Goal: Complete application form

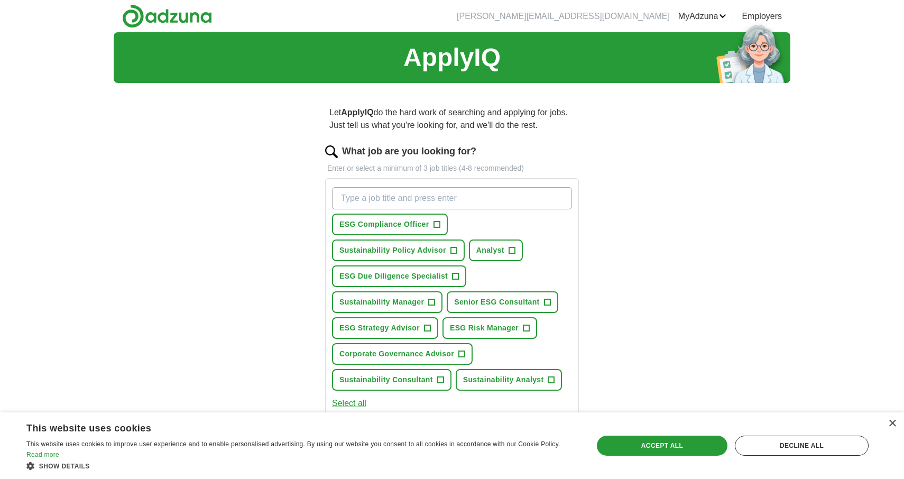
click at [501, 202] on input "What job are you looking for?" at bounding box center [452, 198] width 240 height 22
type input "ESG"
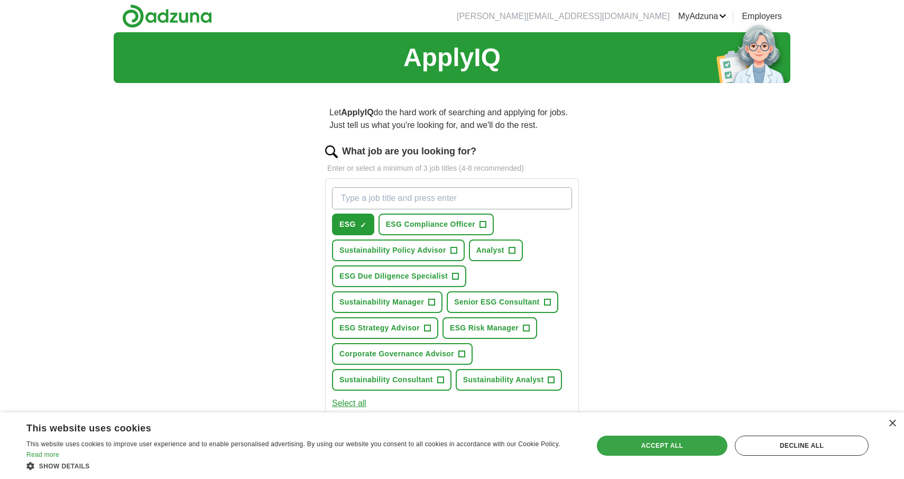
click at [656, 446] on div "Accept all" at bounding box center [662, 445] width 131 height 20
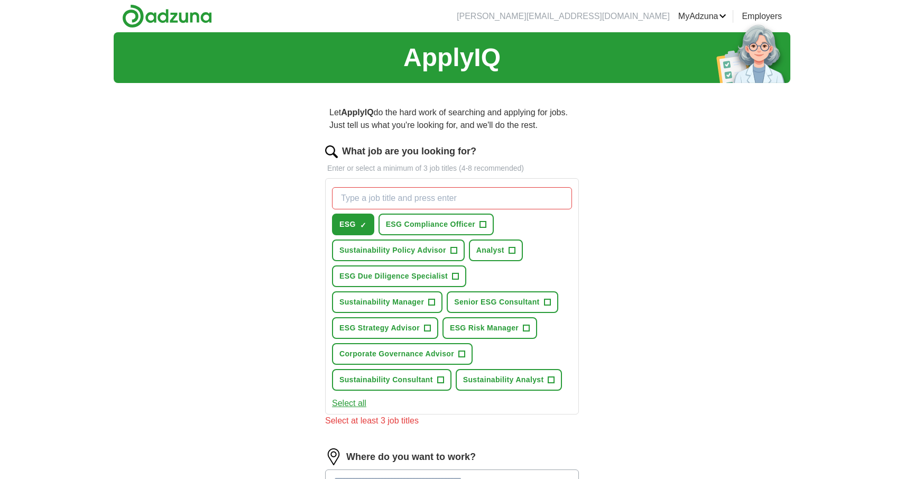
click at [440, 223] on span "ESG Compliance Officer" at bounding box center [431, 224] width 90 height 11
click at [408, 301] on span "Sustainability Manager" at bounding box center [381, 301] width 85 height 11
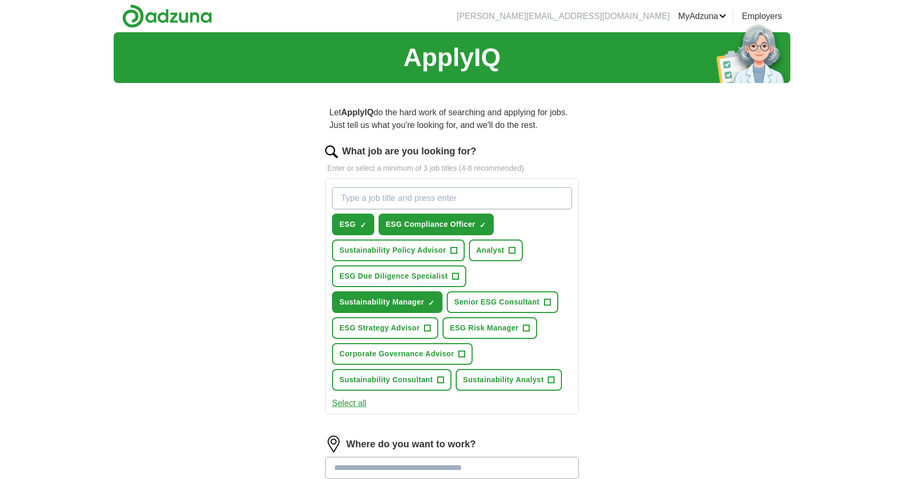
click at [490, 303] on span "Senior ESG Consultant" at bounding box center [496, 301] width 85 height 11
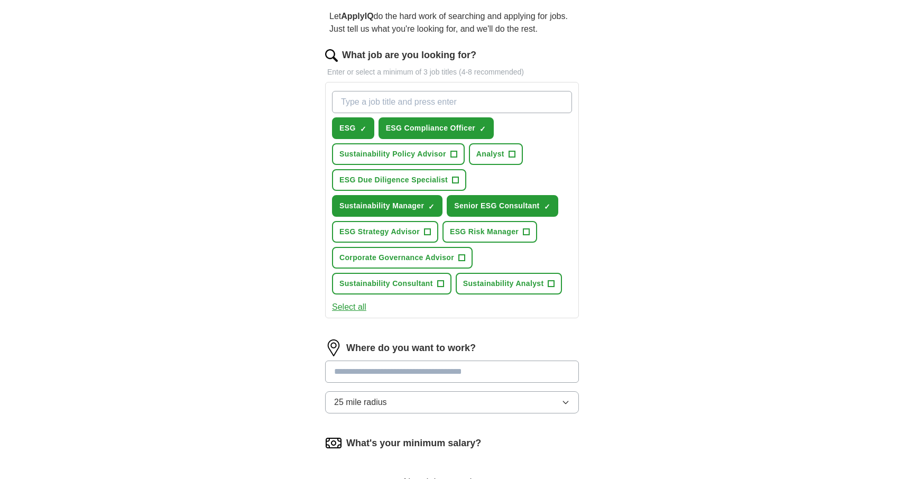
scroll to position [116, 0]
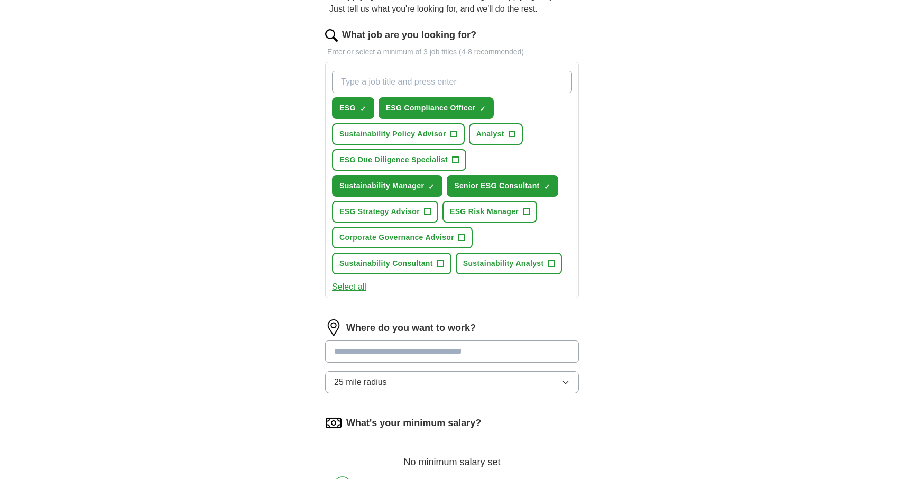
click at [453, 351] on input "text" at bounding box center [452, 351] width 254 height 22
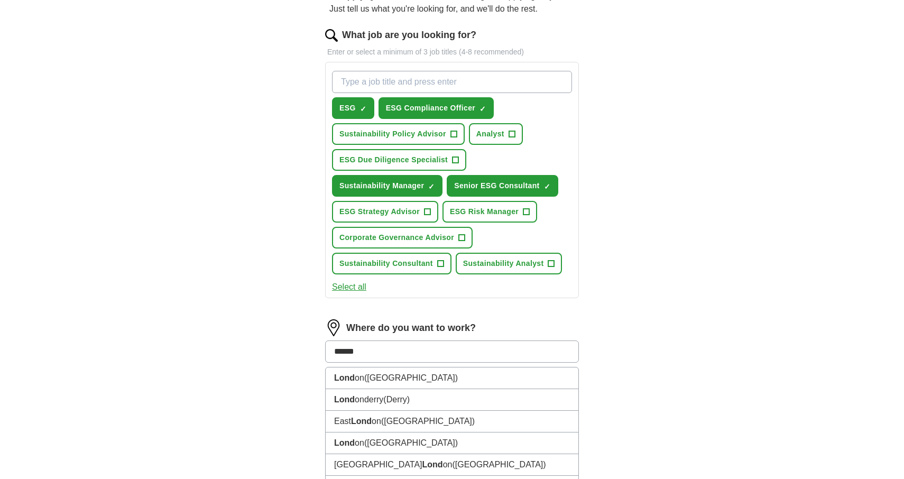
type input "******"
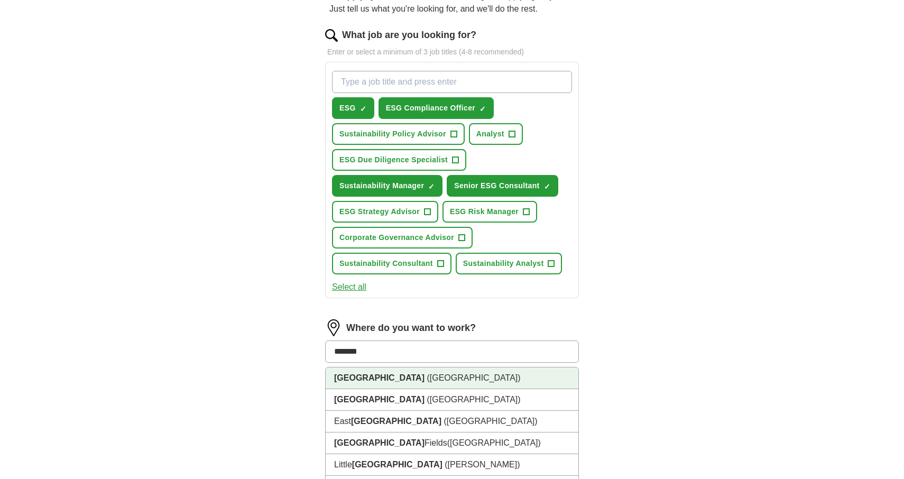
click at [446, 375] on li "[GEOGRAPHIC_DATA] ([GEOGRAPHIC_DATA])" at bounding box center [451, 378] width 253 height 22
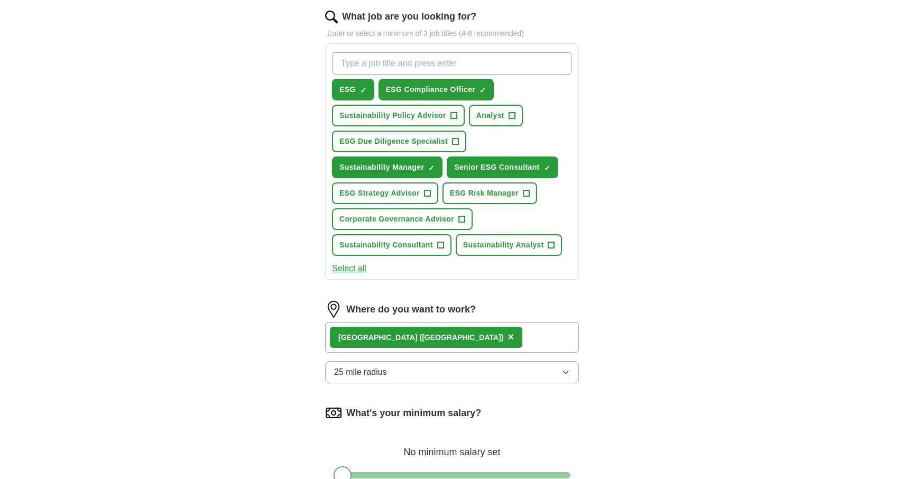
scroll to position [264, 0]
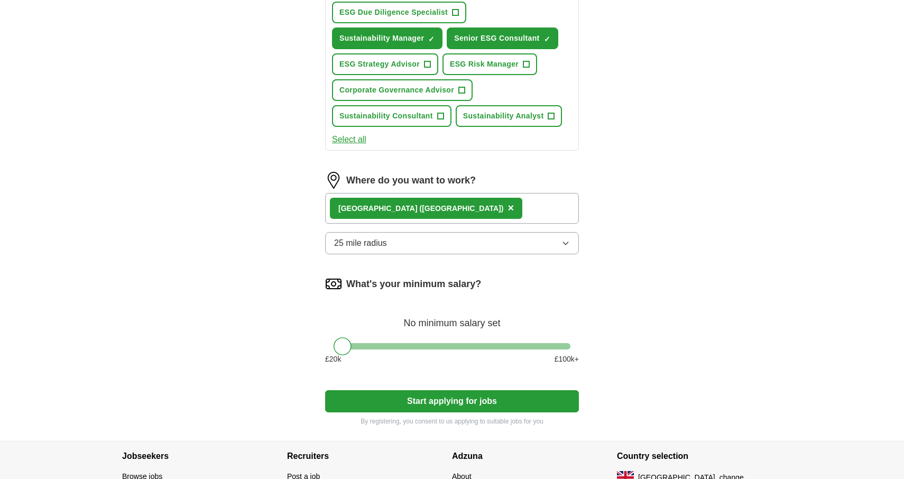
click at [454, 404] on button "Start applying for jobs" at bounding box center [452, 401] width 254 height 22
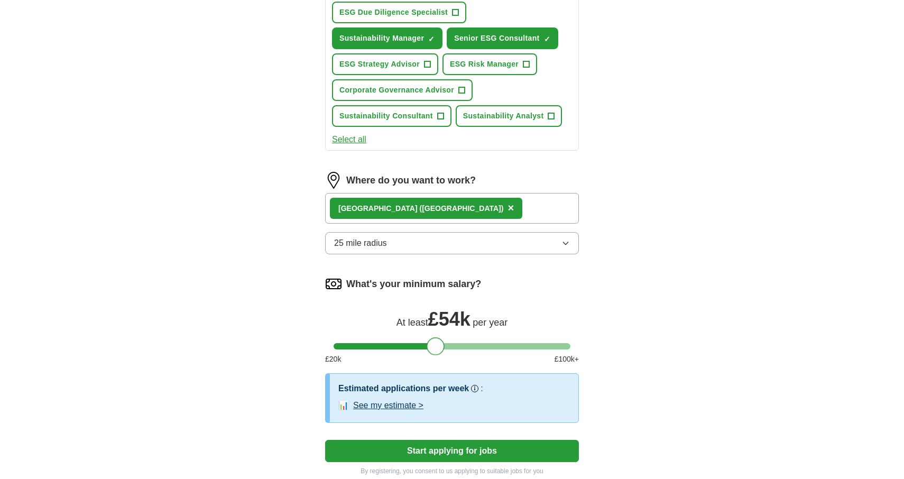
drag, startPoint x: 349, startPoint y: 346, endPoint x: 442, endPoint y: 339, distance: 93.2
click at [442, 339] on div "What's your minimum salary? At least £ 54k per year £ 20 k £ 100 k+" at bounding box center [452, 324] width 254 height 98
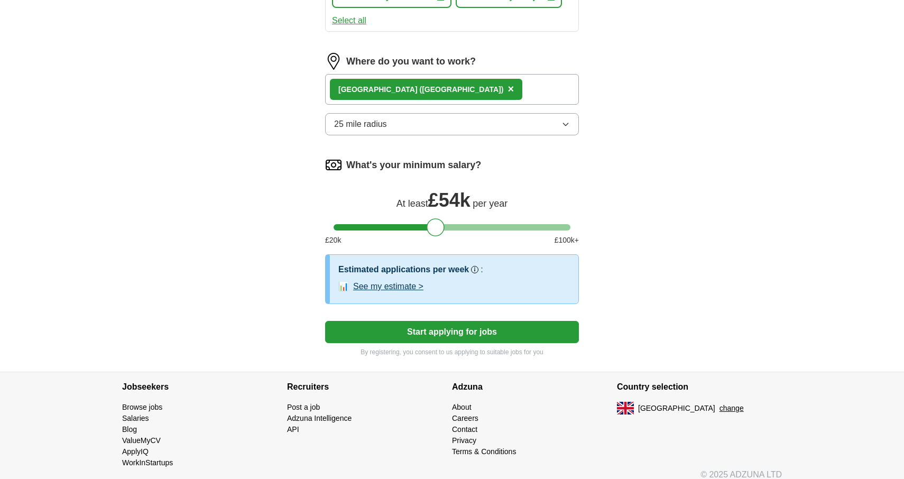
click at [444, 334] on button "Start applying for jobs" at bounding box center [452, 332] width 254 height 22
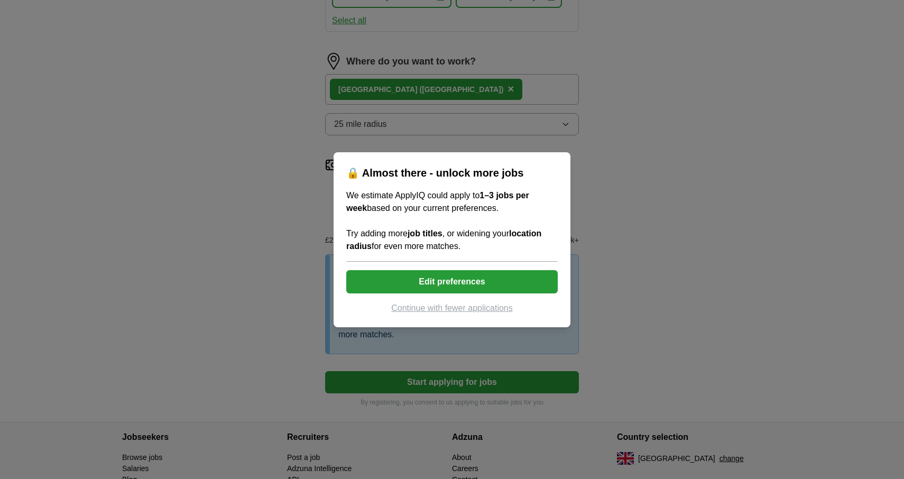
click at [449, 284] on button "Edit preferences" at bounding box center [451, 281] width 211 height 23
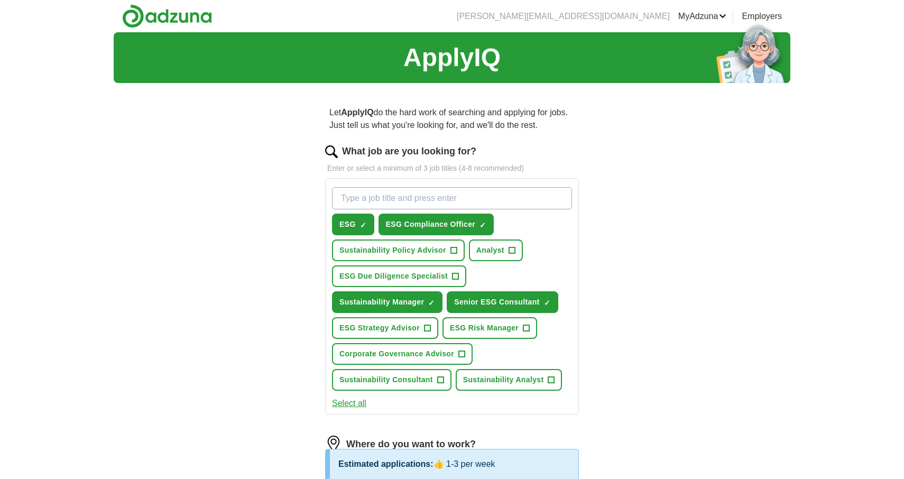
scroll to position [0, 0]
click at [418, 251] on span "Sustainability Policy Advisor" at bounding box center [392, 250] width 107 height 11
click at [415, 277] on span "ESG Due Diligence Specialist" at bounding box center [393, 276] width 108 height 11
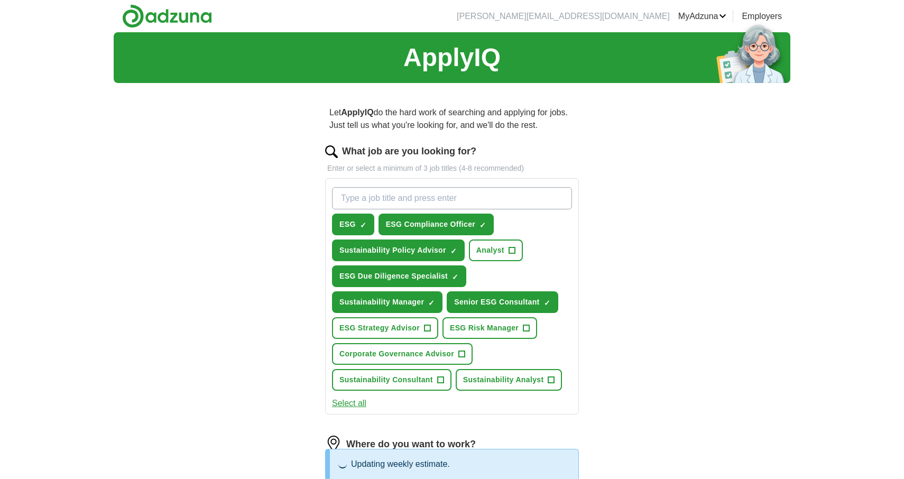
click at [402, 335] on button "ESG Strategy Advisor +" at bounding box center [385, 328] width 106 height 22
click at [472, 326] on span "ESG Risk Manager" at bounding box center [484, 327] width 69 height 11
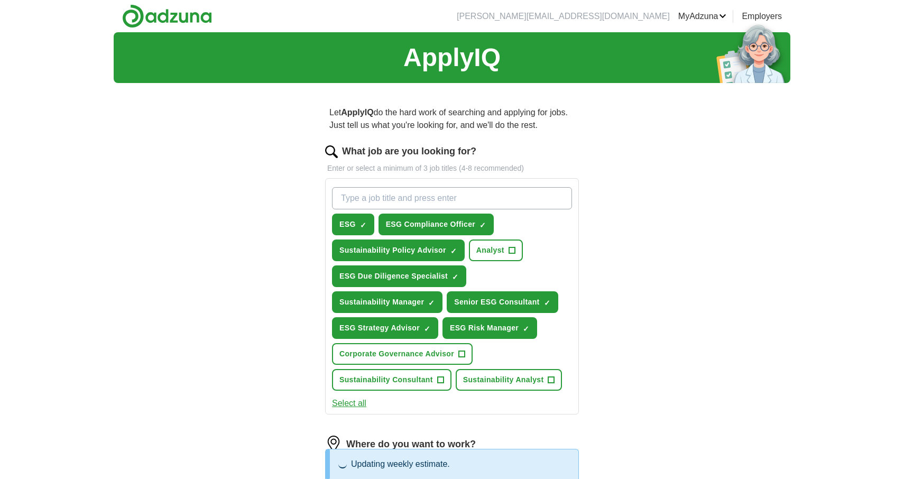
click at [449, 348] on button "Corporate Governance Advisor +" at bounding box center [402, 354] width 141 height 22
click at [412, 381] on span "Sustainability Consultant" at bounding box center [386, 379] width 94 height 11
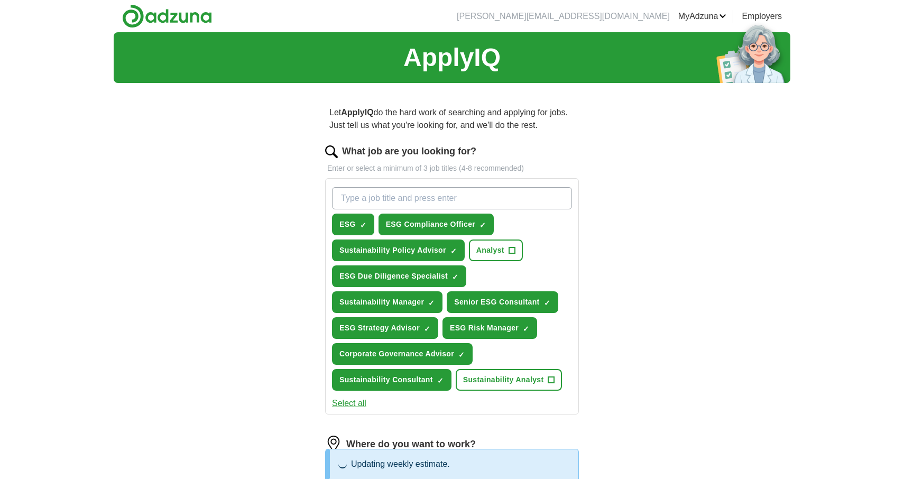
click at [509, 382] on span "Sustainability Analyst" at bounding box center [503, 379] width 81 height 11
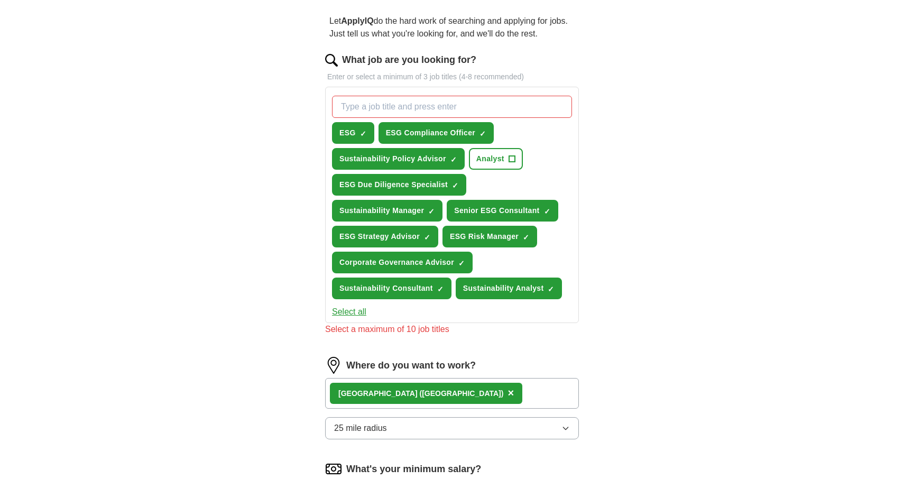
scroll to position [89, 0]
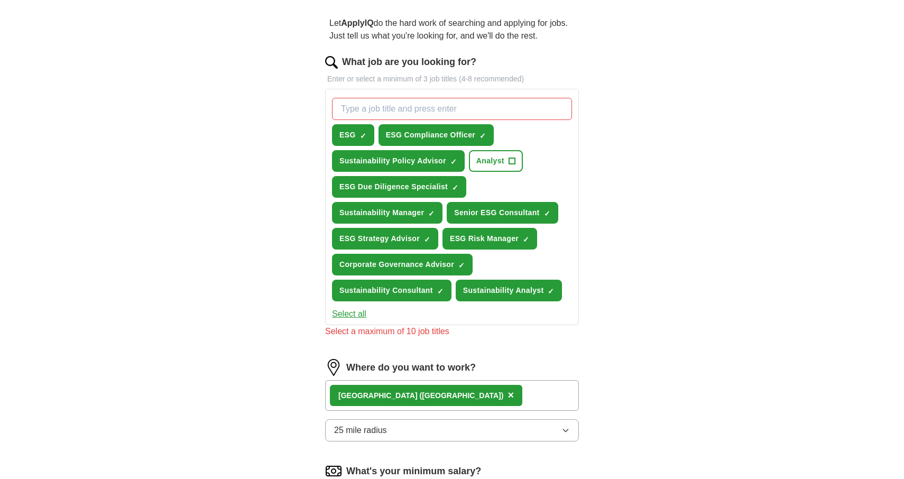
click at [538, 297] on button "Sustainability Analyst ✓ ×" at bounding box center [508, 291] width 107 height 22
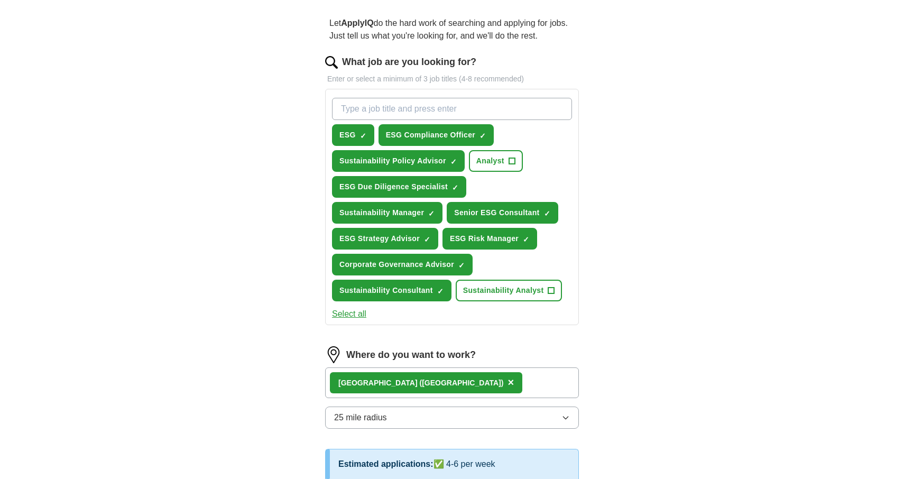
click at [0, 0] on span "×" at bounding box center [0, 0] width 0 height 0
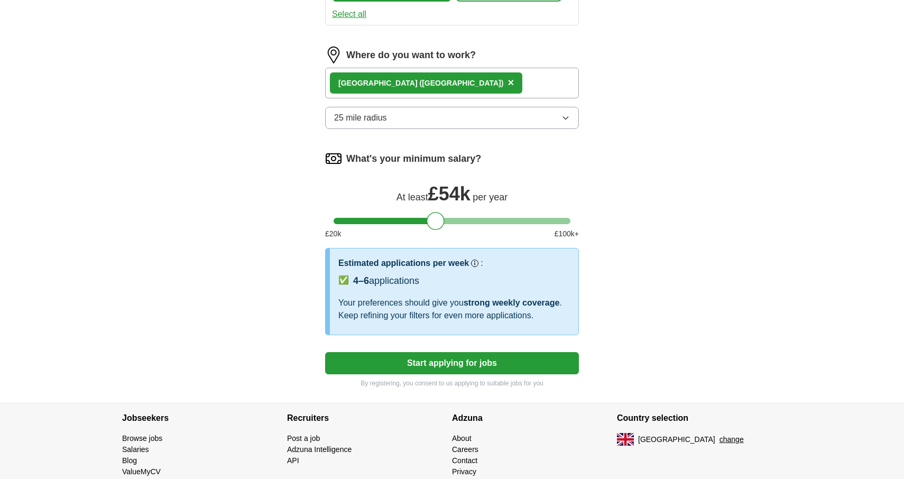
scroll to position [418, 0]
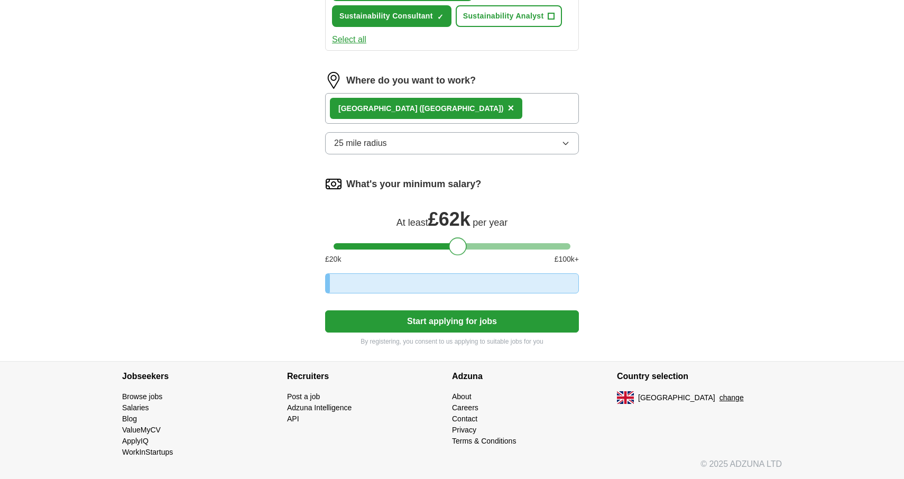
drag, startPoint x: 436, startPoint y: 193, endPoint x: 458, endPoint y: 193, distance: 21.7
click at [457, 237] on div at bounding box center [458, 246] width 18 height 18
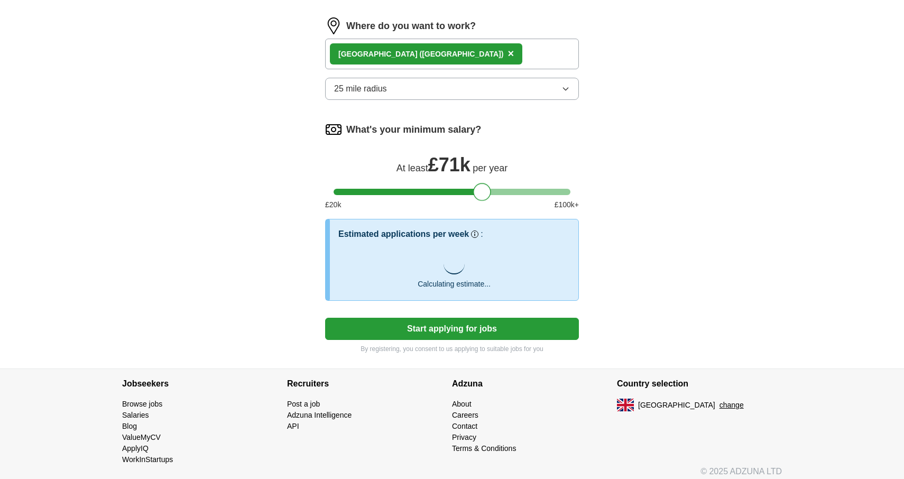
drag, startPoint x: 461, startPoint y: 186, endPoint x: 486, endPoint y: 188, distance: 24.9
click at [486, 188] on div at bounding box center [482, 192] width 18 height 18
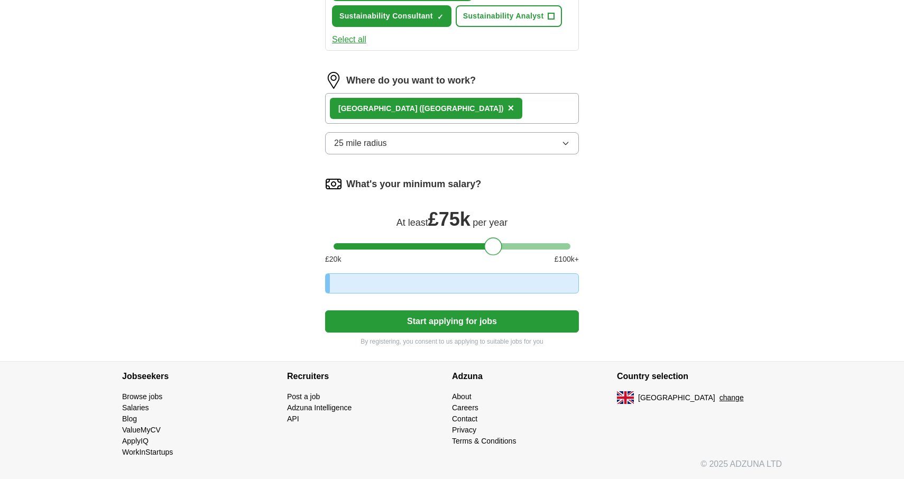
drag, startPoint x: 486, startPoint y: 188, endPoint x: 497, endPoint y: 188, distance: 11.1
click at [497, 237] on div at bounding box center [493, 246] width 18 height 18
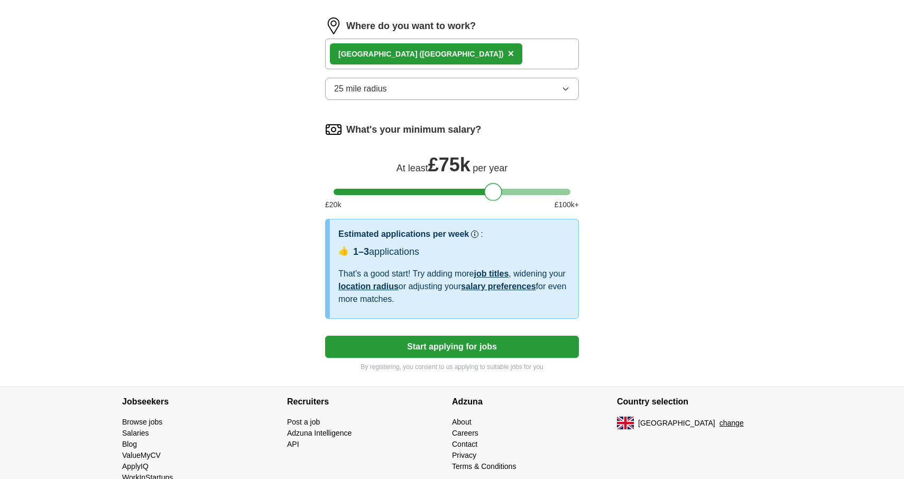
click at [568, 87] on icon "button" at bounding box center [565, 89] width 8 height 8
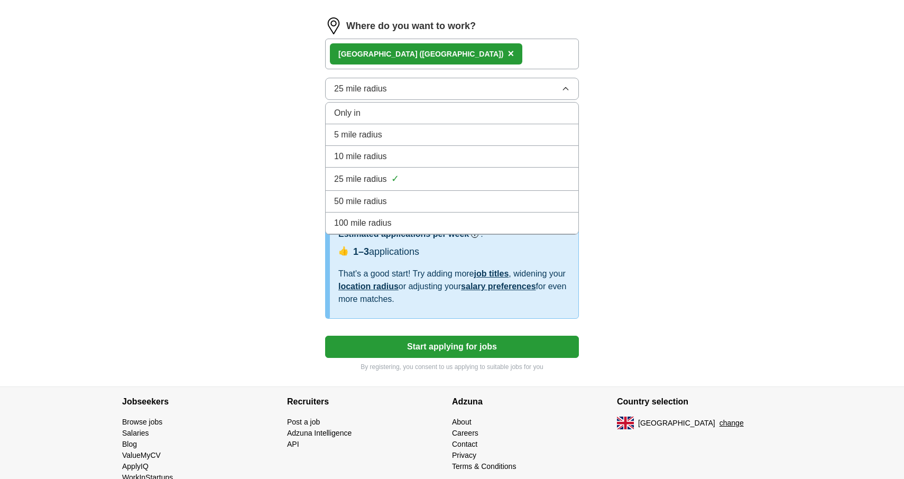
click at [404, 202] on div "50 mile radius" at bounding box center [452, 201] width 236 height 13
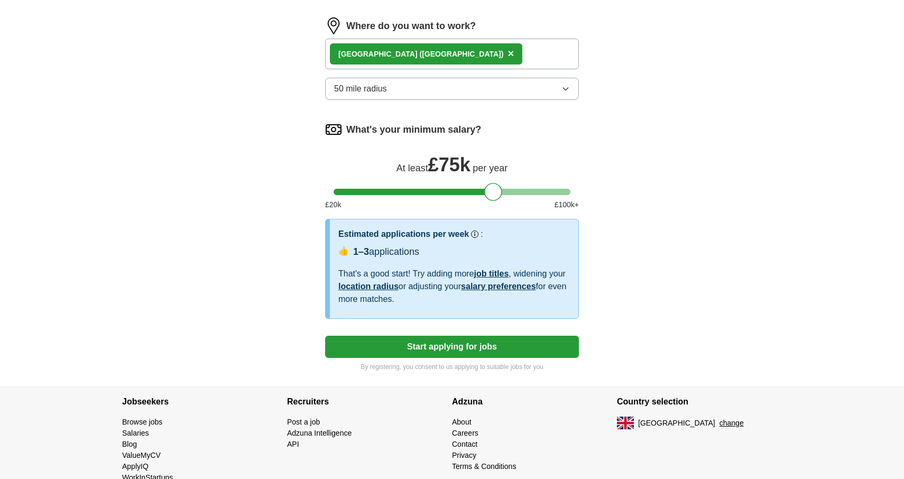
click at [463, 346] on button "Start applying for jobs" at bounding box center [452, 347] width 254 height 22
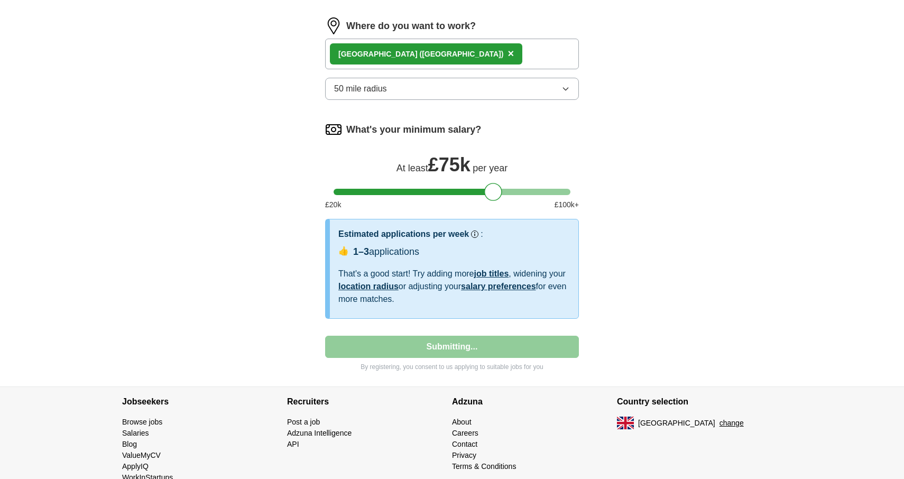
select select "**"
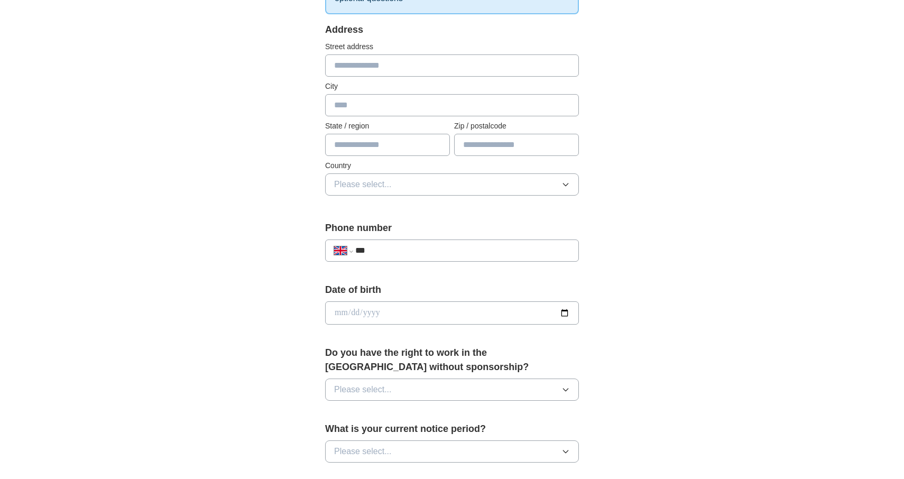
scroll to position [223, 0]
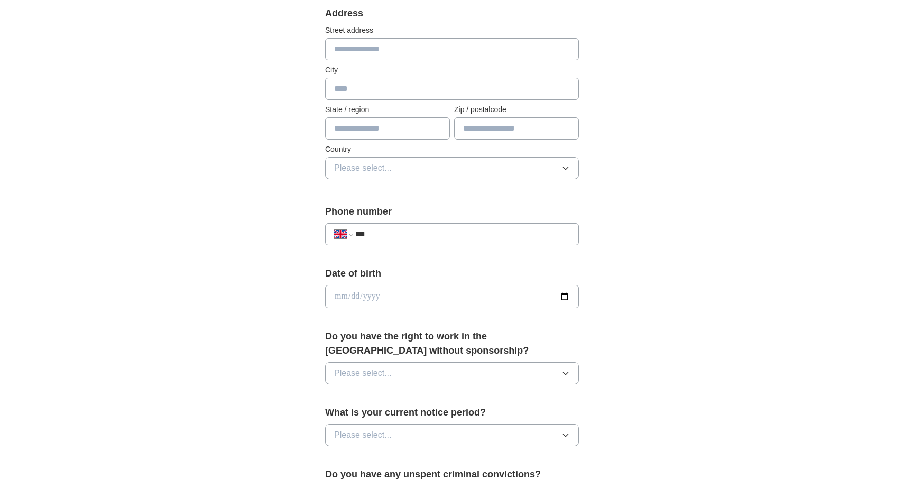
click at [565, 372] on icon "button" at bounding box center [565, 373] width 8 height 8
click at [418, 421] on div "No" at bounding box center [452, 419] width 236 height 13
click at [562, 374] on icon "button" at bounding box center [565, 373] width 8 height 8
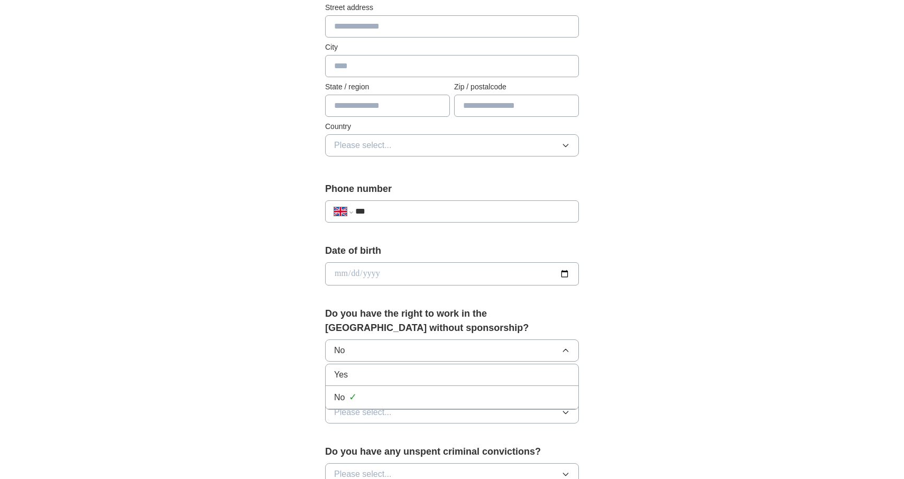
scroll to position [247, 0]
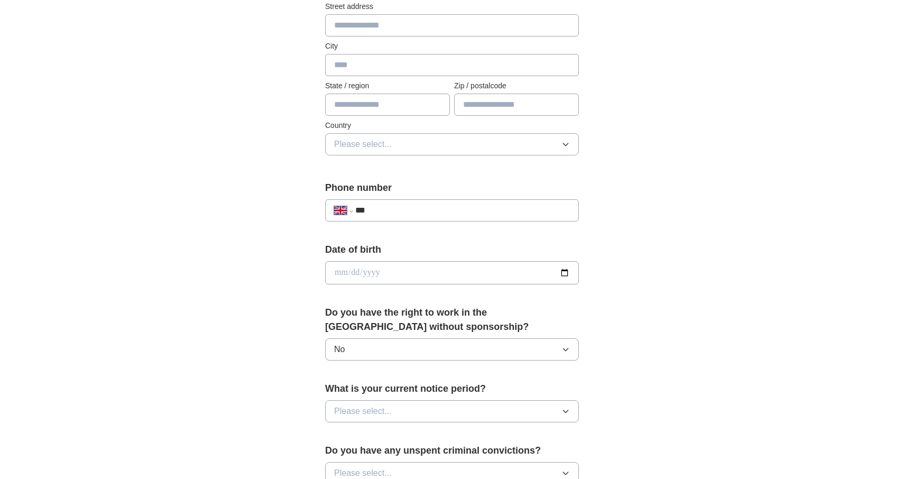
click at [666, 352] on div "**********" at bounding box center [452, 259] width 676 height 948
click at [572, 412] on button "Please select..." at bounding box center [452, 411] width 254 height 22
click at [505, 435] on div "None" at bounding box center [452, 435] width 236 height 13
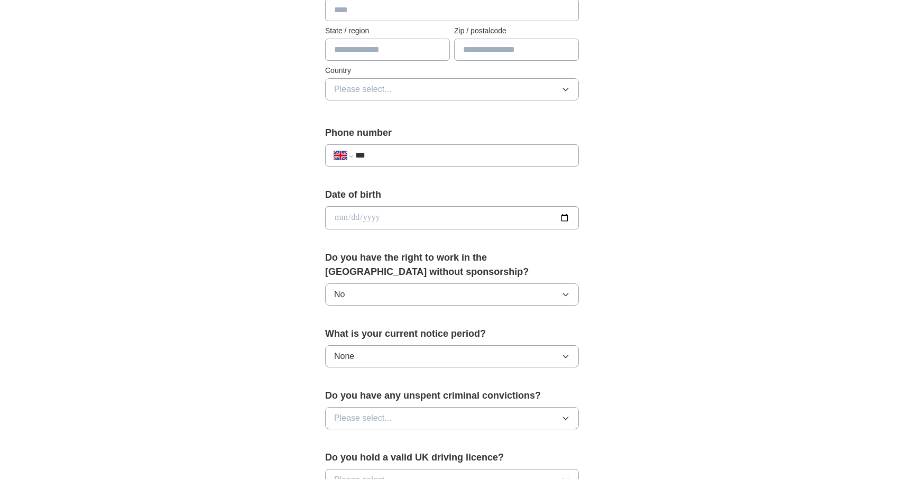
scroll to position [302, 0]
click at [567, 418] on icon "button" at bounding box center [565, 418] width 5 height 3
click at [513, 460] on div "No" at bounding box center [452, 464] width 236 height 13
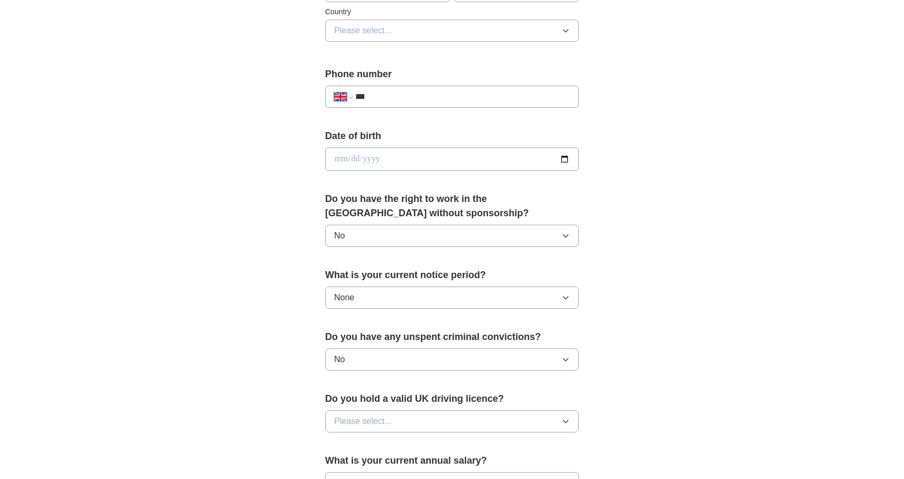
scroll to position [365, 0]
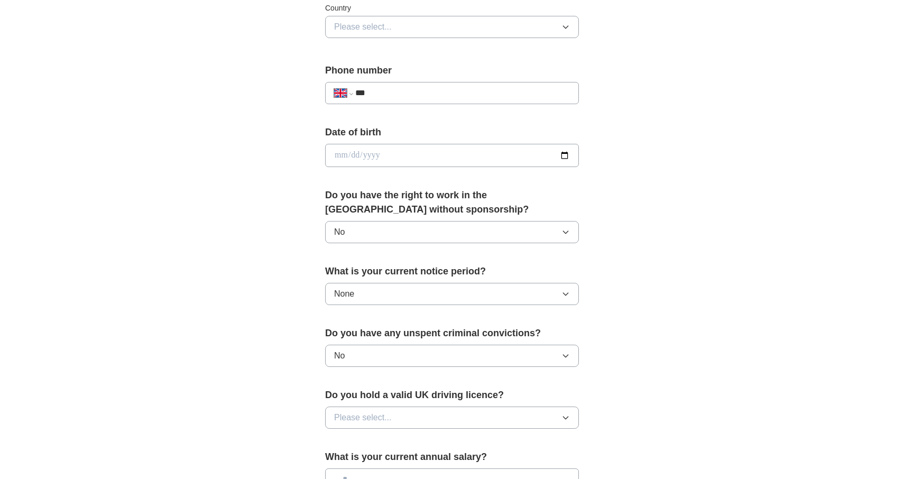
click at [564, 421] on icon "button" at bounding box center [565, 417] width 8 height 8
click at [541, 460] on div "No" at bounding box center [452, 463] width 236 height 13
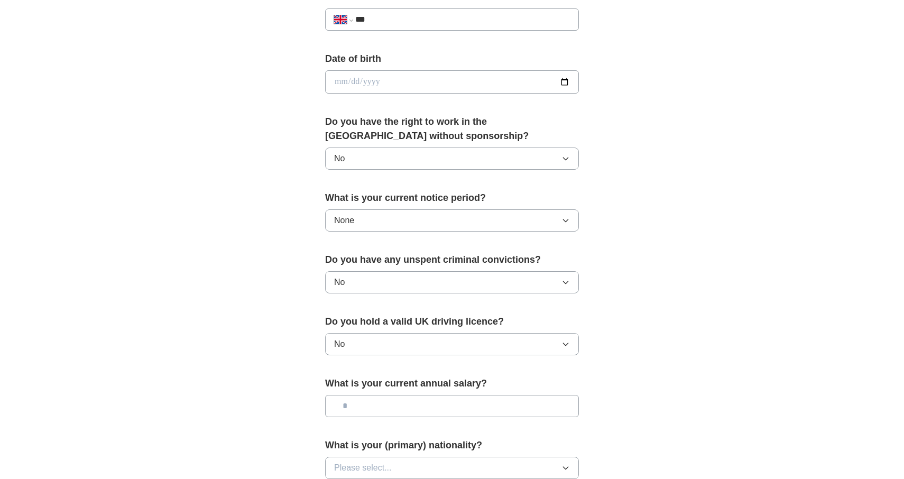
scroll to position [437, 0]
click at [536, 412] on input "text" at bounding box center [452, 407] width 254 height 22
type input "********"
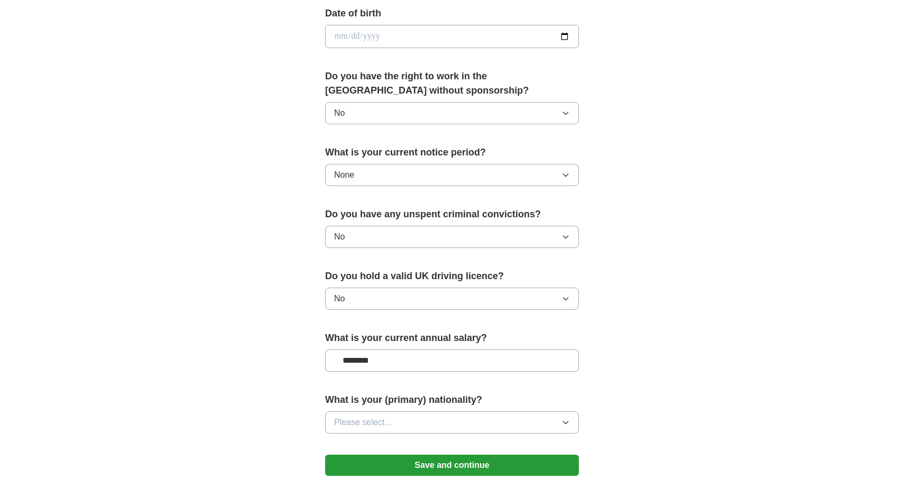
scroll to position [486, 0]
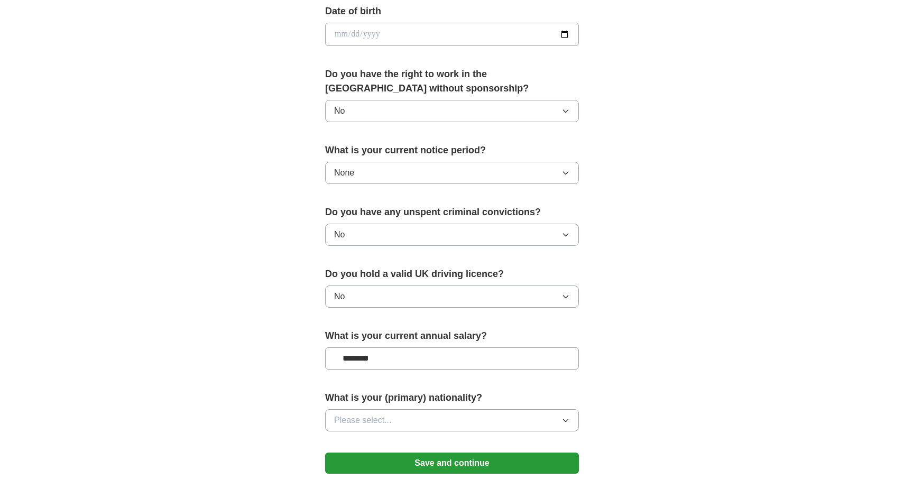
click at [532, 420] on button "Please select..." at bounding box center [452, 420] width 254 height 22
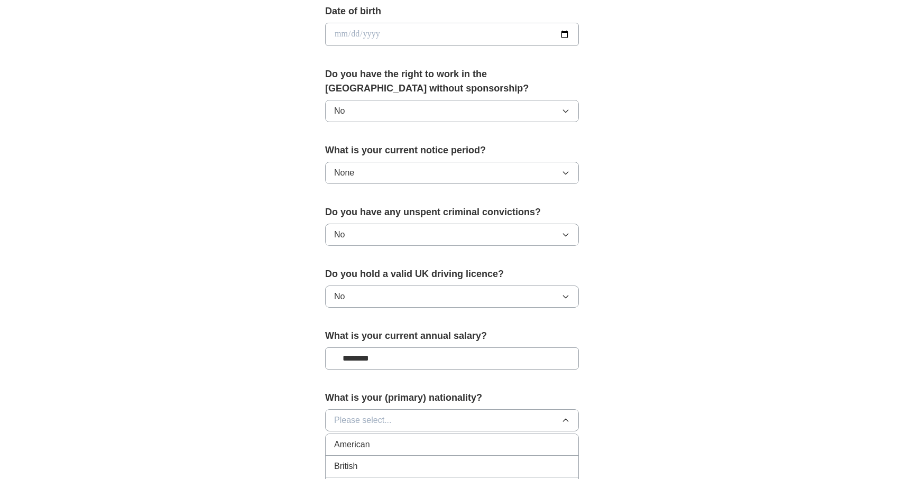
click at [444, 418] on button "Please select..." at bounding box center [452, 420] width 254 height 22
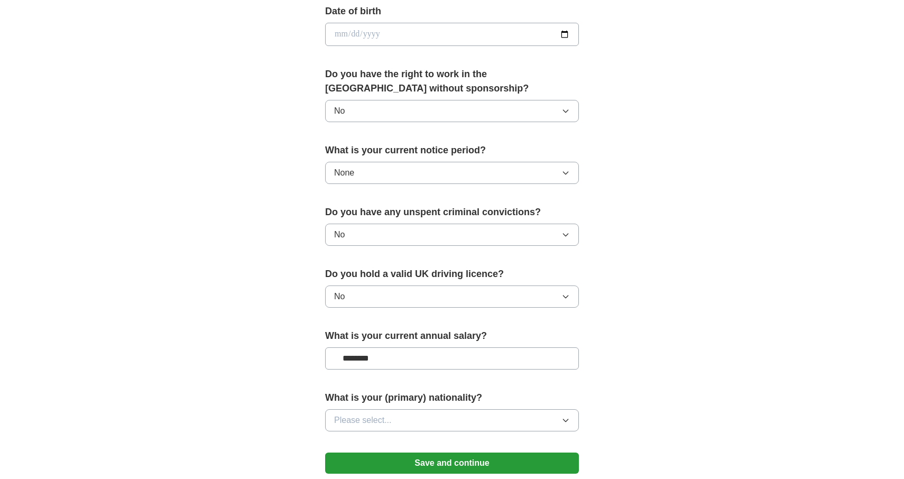
click at [444, 418] on button "Please select..." at bounding box center [452, 420] width 254 height 22
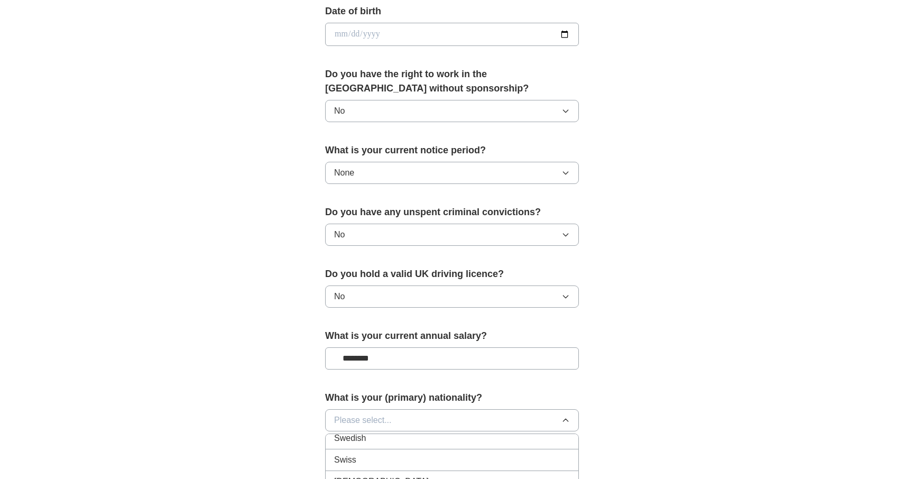
scroll to position [3688, 0]
click at [454, 444] on div "Swedish" at bounding box center [452, 439] width 236 height 13
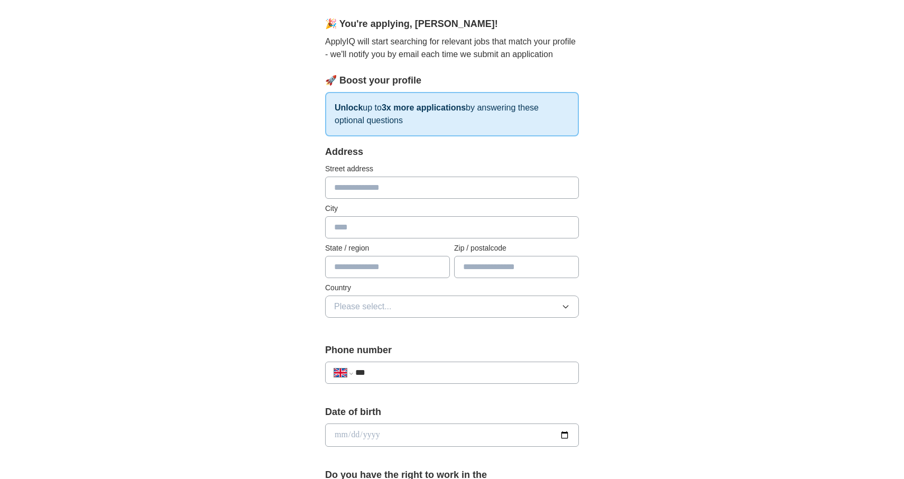
scroll to position [83, 0]
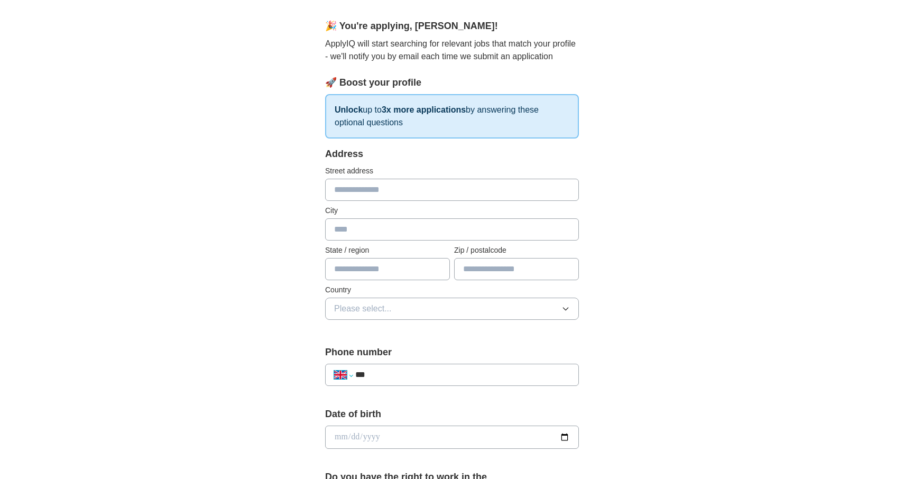
select select "**"
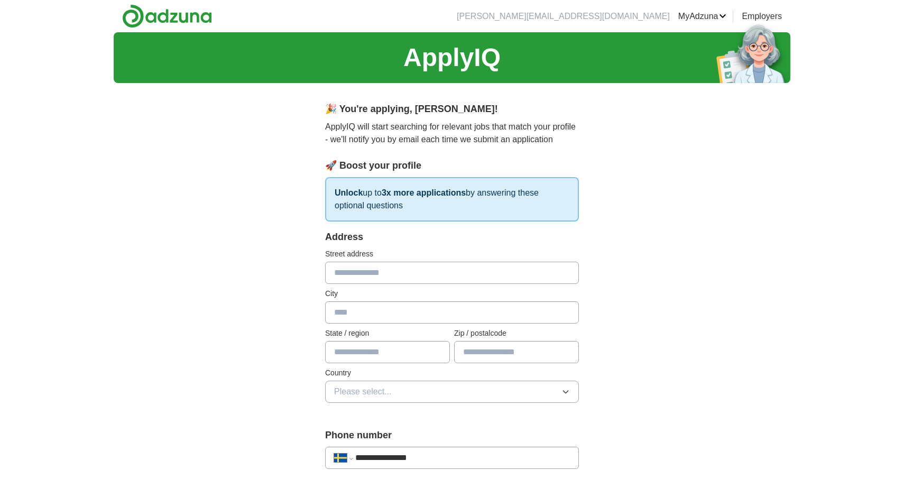
scroll to position [0, 0]
type input "**********"
type input "*****"
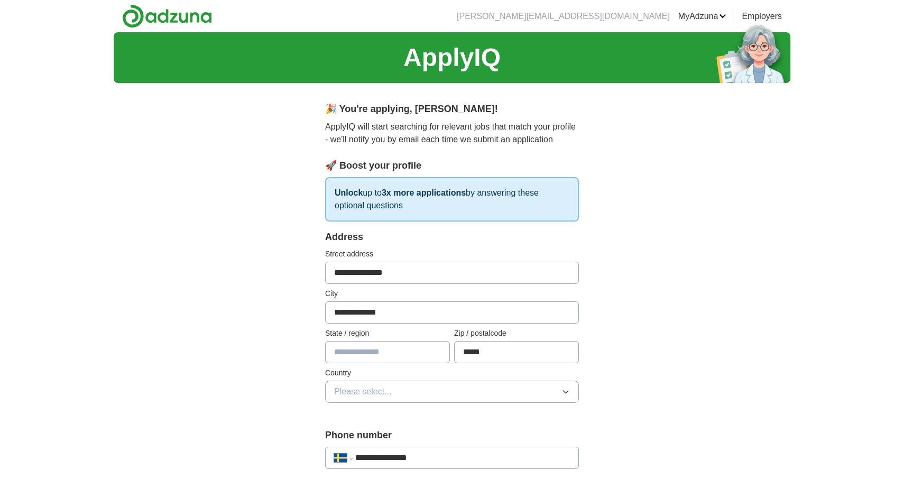
click at [422, 390] on button "Please select..." at bounding box center [452, 391] width 254 height 22
click at [416, 392] on button "Please select..." at bounding box center [452, 391] width 254 height 22
click at [412, 386] on button "Please select..." at bounding box center [452, 391] width 254 height 22
click at [380, 455] on div "[GEOGRAPHIC_DATA]" at bounding box center [452, 461] width 236 height 13
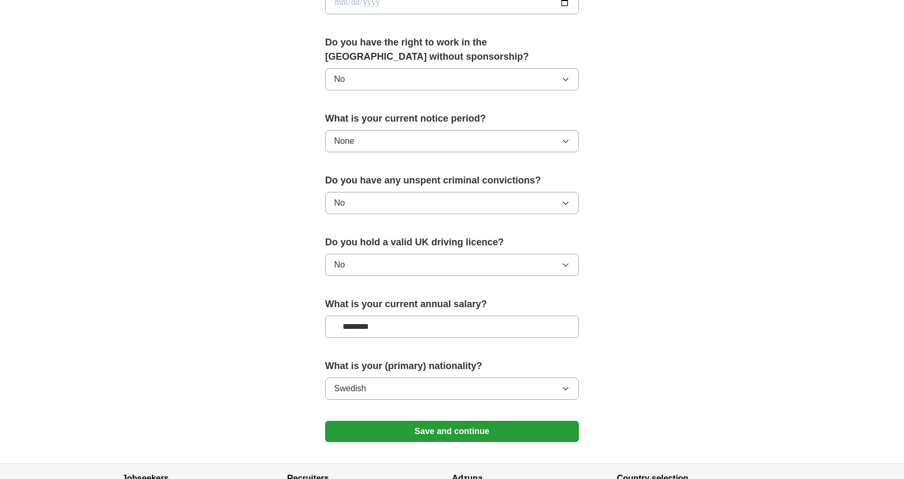
scroll to position [620, 0]
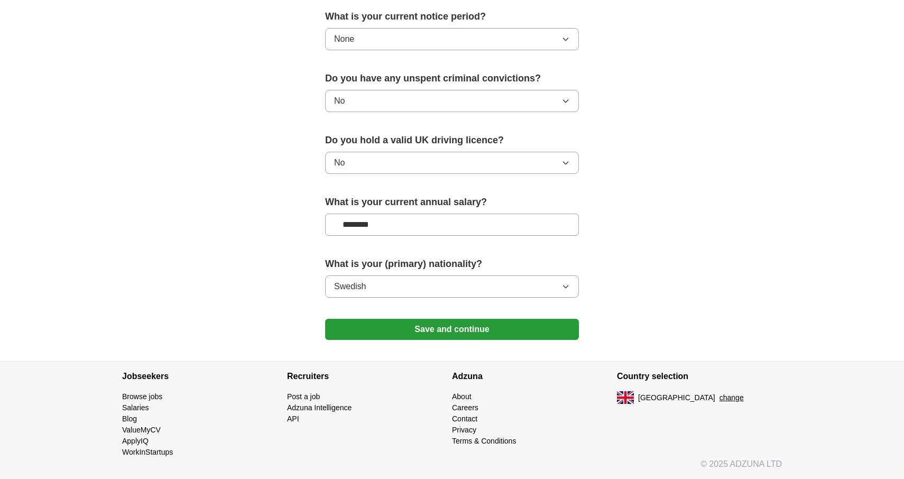
click at [435, 336] on button "Save and continue" at bounding box center [452, 329] width 254 height 21
